Goal: Book appointment/travel/reservation

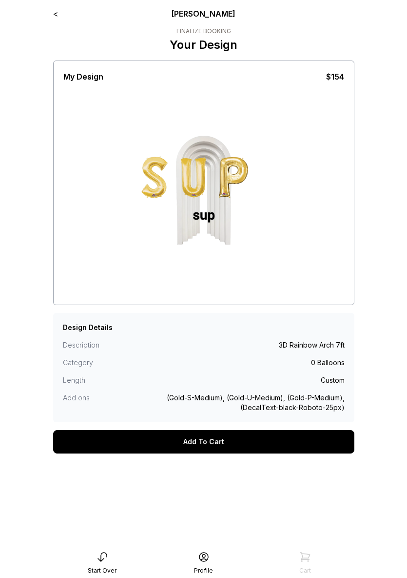
click at [119, 559] on div "Start Over" at bounding box center [102, 562] width 101 height 23
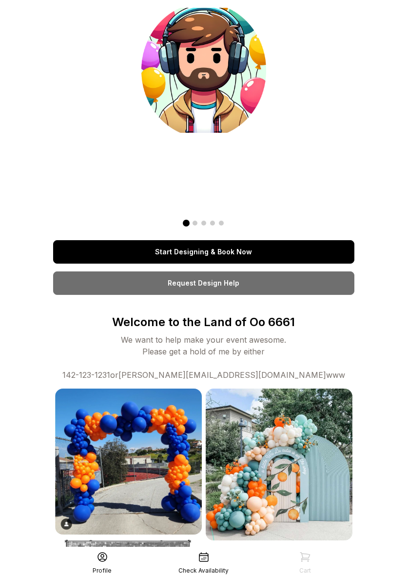
click at [228, 251] on link "Start Designing & Book Now" at bounding box center [204, 251] width 302 height 23
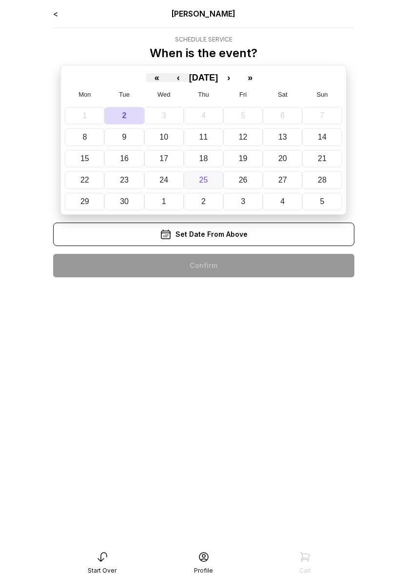
click at [209, 176] on button "25" at bounding box center [204, 180] width 40 height 18
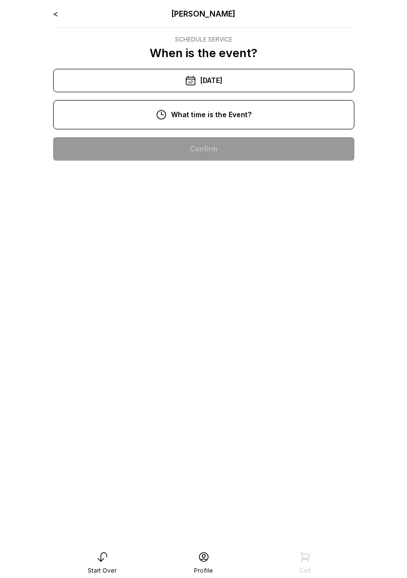
click at [206, 142] on div "10:00 am" at bounding box center [204, 148] width 286 height 23
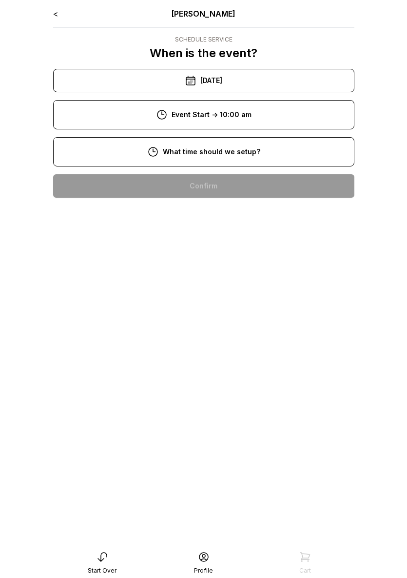
click at [222, 193] on div "8:00 am" at bounding box center [204, 185] width 286 height 23
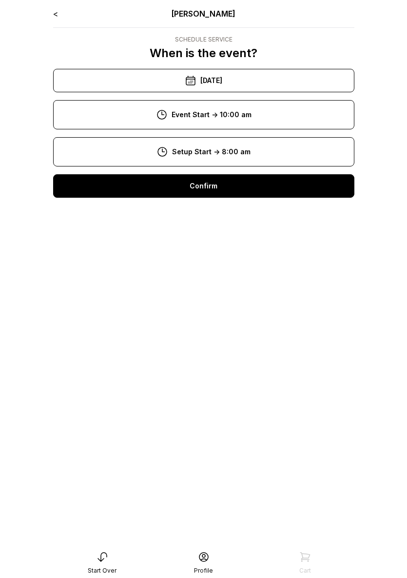
click at [222, 201] on div "< Ryan Pop Schedule Service When is the event? « ‹ September 2025 › » Mon Tue W…" at bounding box center [204, 107] width 302 height 198
click at [220, 192] on div "Confirm" at bounding box center [204, 185] width 302 height 23
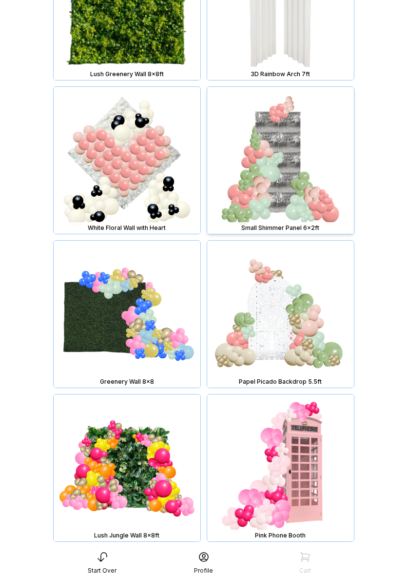
click at [264, 200] on img at bounding box center [280, 160] width 147 height 147
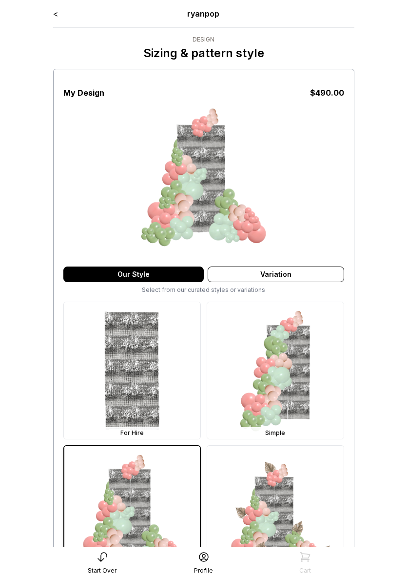
click at [57, 14] on link "<" at bounding box center [55, 14] width 5 height 10
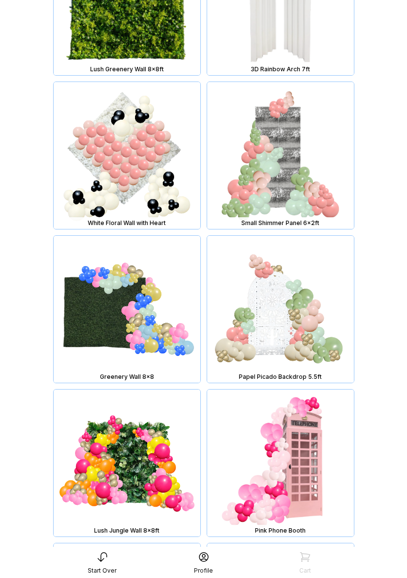
scroll to position [652, 0]
